Goal: Find specific page/section: Find specific page/section

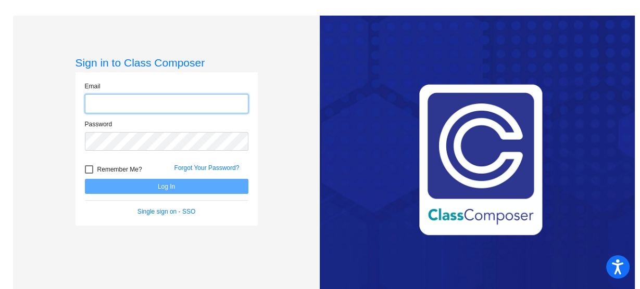
type input "[EMAIL_ADDRESS][DOMAIN_NAME]"
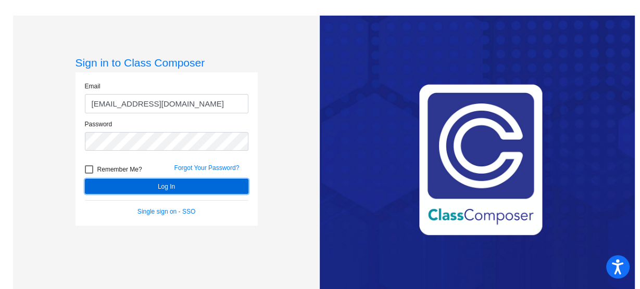
click at [167, 190] on button "Log In" at bounding box center [166, 186] width 163 height 15
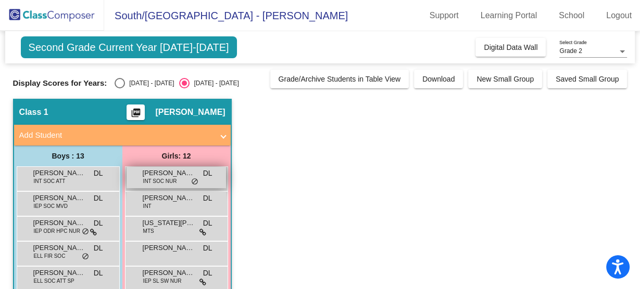
click at [163, 179] on span "INT SOC NUR" at bounding box center [160, 182] width 34 height 8
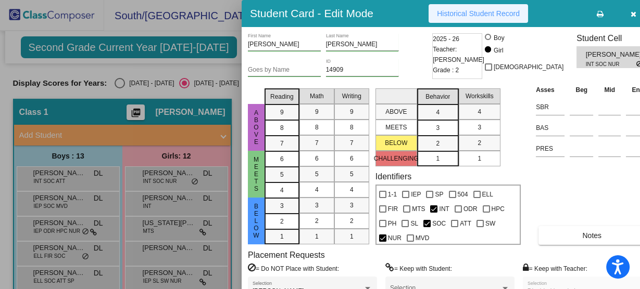
click at [471, 22] on button "Historical Student Record" at bounding box center [477, 13] width 99 height 19
click at [630, 11] on icon "button" at bounding box center [633, 13] width 6 height 7
